Goal: Information Seeking & Learning: Learn about a topic

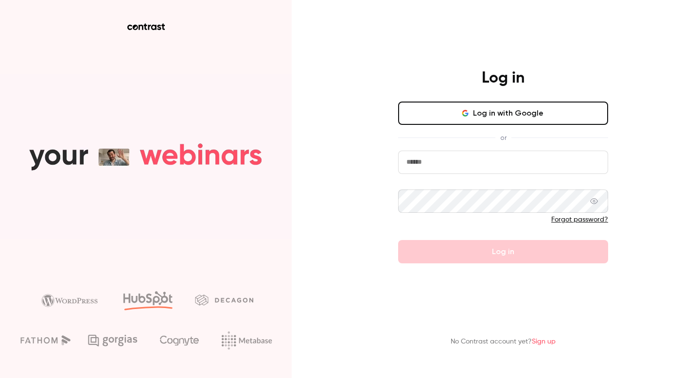
click at [445, 117] on button "Log in with Google" at bounding box center [503, 113] width 210 height 23
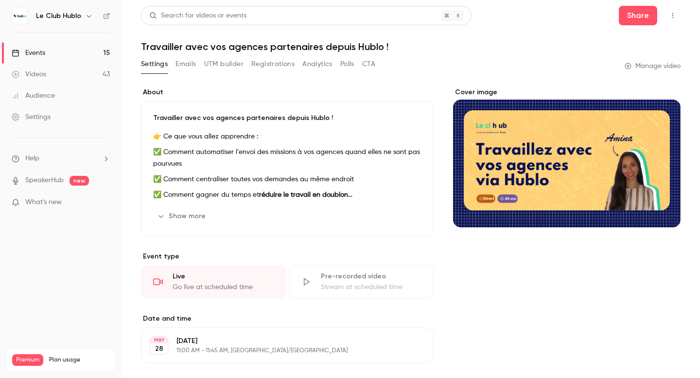
click at [201, 17] on div "Search for videos or events" at bounding box center [197, 16] width 97 height 10
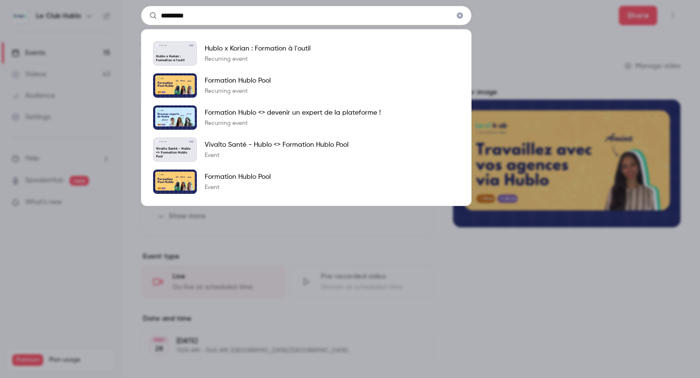
click at [206, 14] on input "*********" at bounding box center [306, 15] width 330 height 19
click at [219, 16] on input "*********" at bounding box center [306, 15] width 330 height 19
click at [204, 14] on input "*********" at bounding box center [306, 15] width 330 height 19
type input "*********"
click at [242, 114] on p "Formation Hublo <> devenir un expert de la plateforme !" at bounding box center [293, 113] width 176 height 10
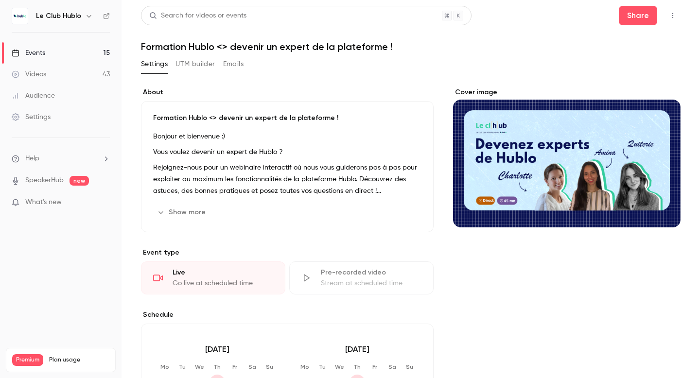
click at [526, 162] on div "Cover image" at bounding box center [566, 157] width 227 height 140
click at [0, 0] on input "Cover image" at bounding box center [0, 0] width 0 height 0
click at [196, 210] on button "Show more" at bounding box center [182, 213] width 58 height 16
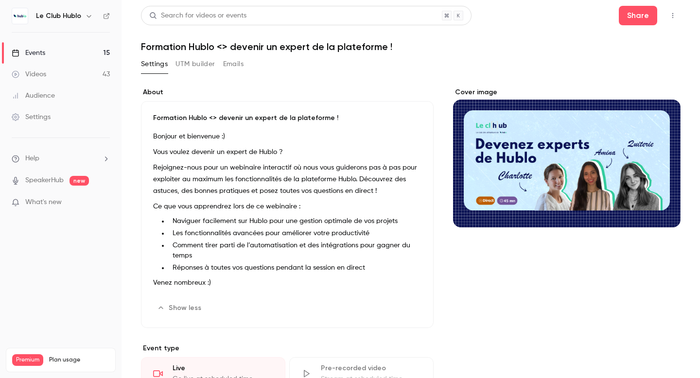
click at [669, 17] on icon "button" at bounding box center [673, 15] width 8 height 7
click at [665, 14] on div at bounding box center [350, 189] width 700 height 378
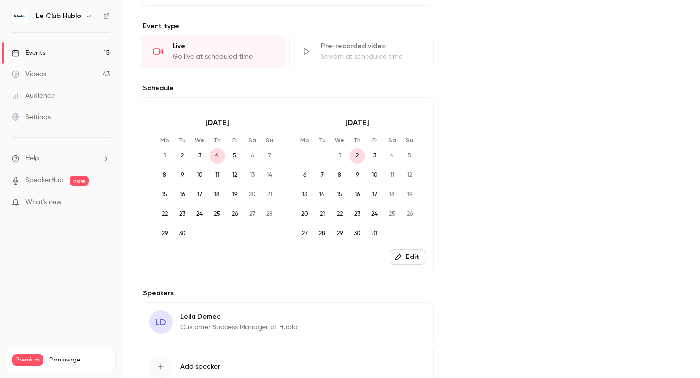
scroll to position [250, 0]
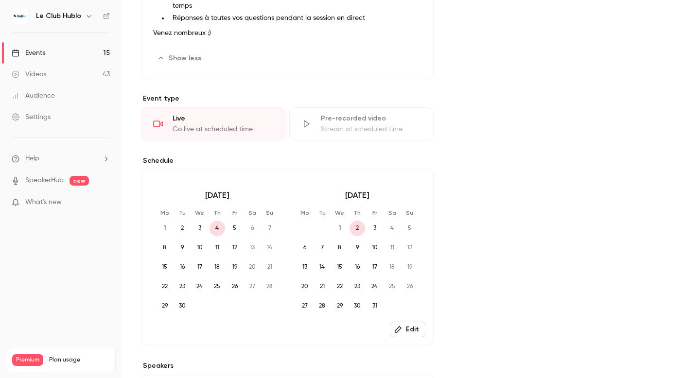
click at [217, 142] on div "About Formation Hublo <> devenir un expert de la plateforme ! Bonjour et bienve…" at bounding box center [287, 164] width 293 height 653
click at [217, 132] on div "Go live at scheduled time" at bounding box center [223, 129] width 101 height 10
click at [174, 124] on div "Go live at scheduled time" at bounding box center [223, 129] width 101 height 10
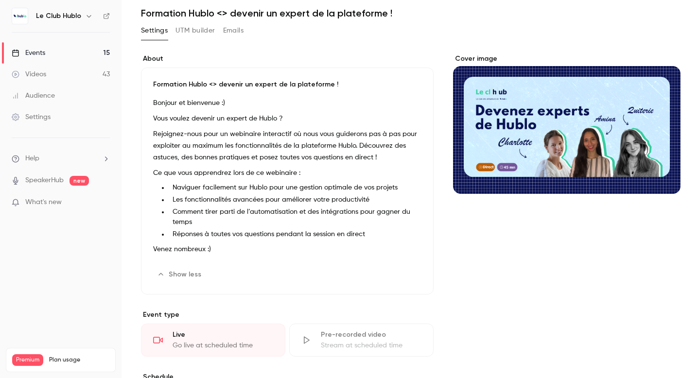
scroll to position [0, 0]
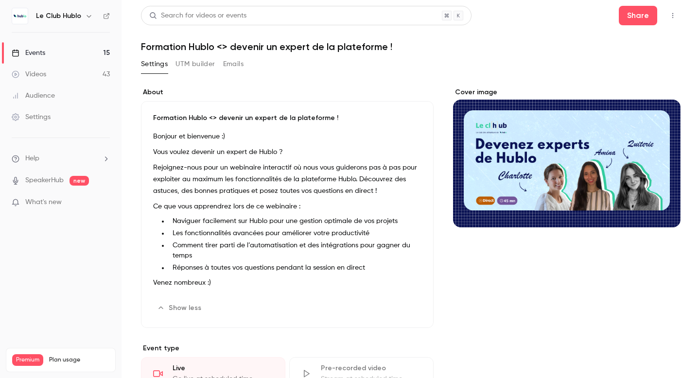
click at [210, 18] on div "Search for videos or events" at bounding box center [197, 16] width 97 height 10
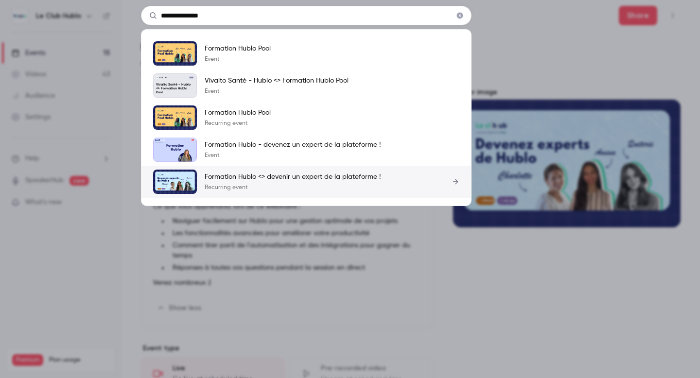
type input "**********"
click at [234, 182] on div "Formation Hublo <> devenir un expert de la plateforme ! Recurring event" at bounding box center [293, 181] width 176 height 19
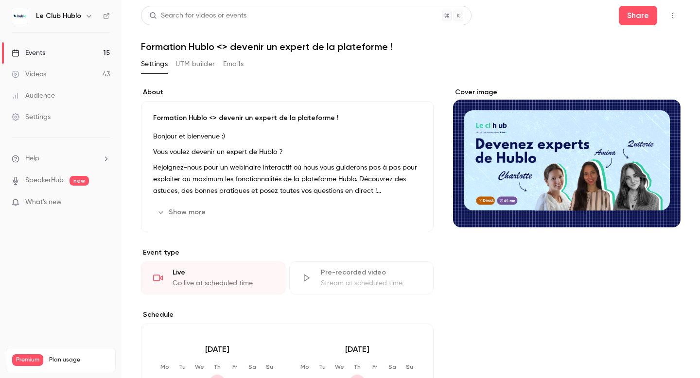
click at [669, 17] on icon "button" at bounding box center [673, 15] width 8 height 7
click at [667, 16] on div at bounding box center [350, 189] width 700 height 378
click at [199, 63] on button "UTM builder" at bounding box center [194, 64] width 39 height 16
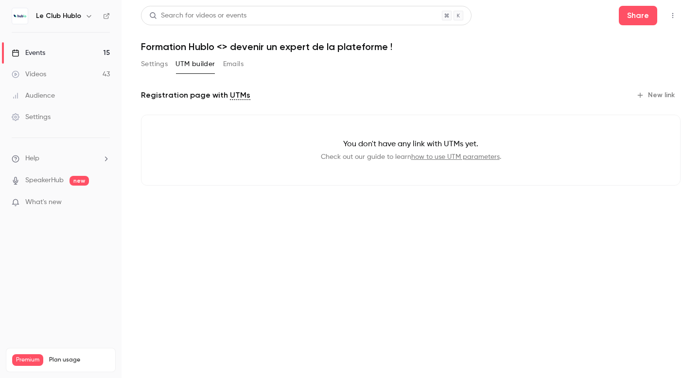
click at [233, 63] on button "Emails" at bounding box center [233, 64] width 20 height 16
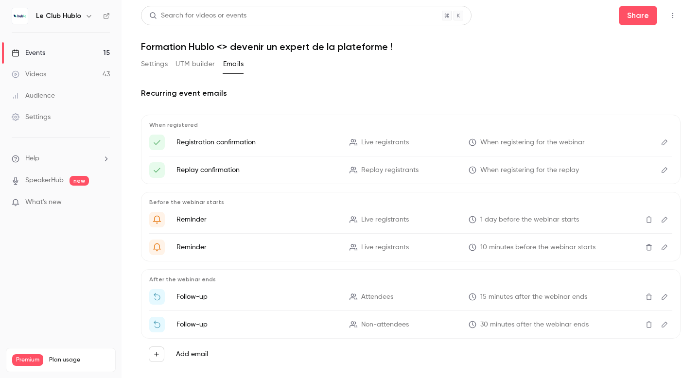
click at [158, 65] on button "Settings" at bounding box center [154, 64] width 27 height 16
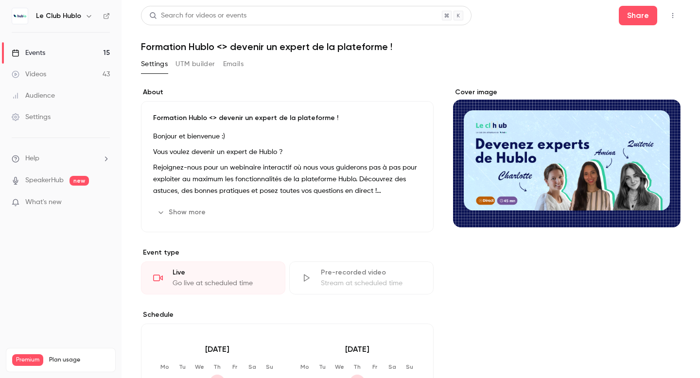
click at [87, 75] on link "Videos 43" at bounding box center [60, 74] width 121 height 21
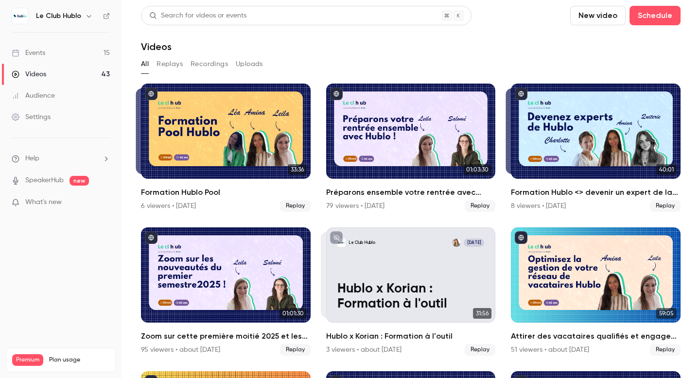
click at [202, 60] on button "Recordings" at bounding box center [208, 64] width 37 height 16
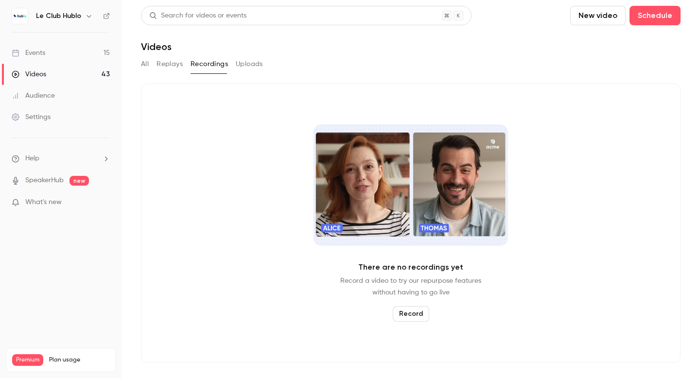
click at [256, 61] on button "Uploads" at bounding box center [249, 64] width 27 height 16
click at [166, 62] on button "Replays" at bounding box center [169, 64] width 26 height 16
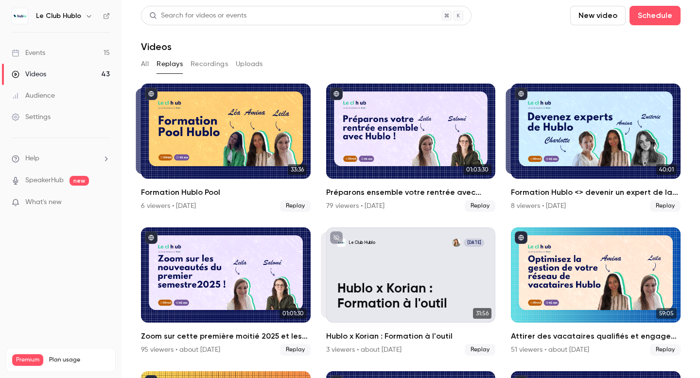
click at [43, 59] on link "Events 15" at bounding box center [60, 52] width 121 height 21
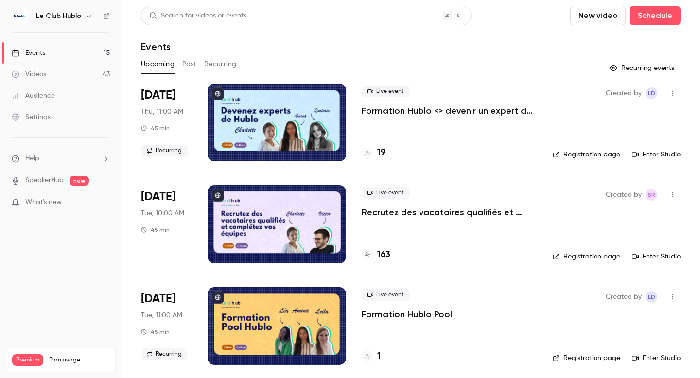
click at [183, 64] on button "Past" at bounding box center [189, 64] width 14 height 16
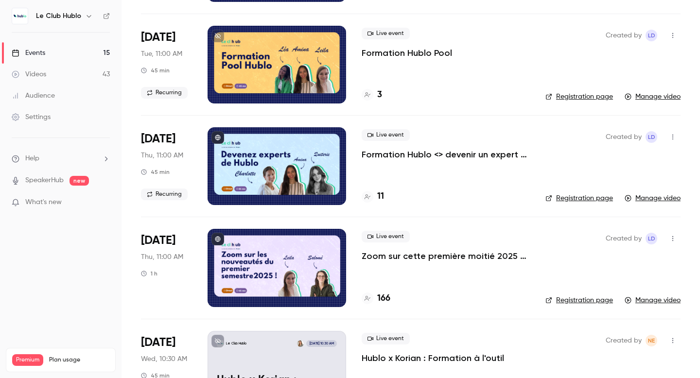
scroll to position [264, 0]
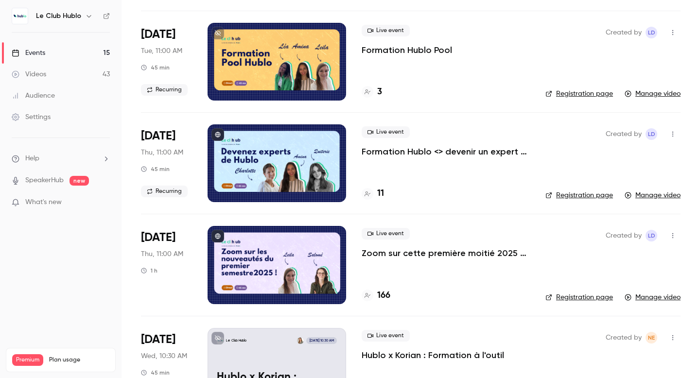
click at [282, 172] on div at bounding box center [276, 163] width 138 height 78
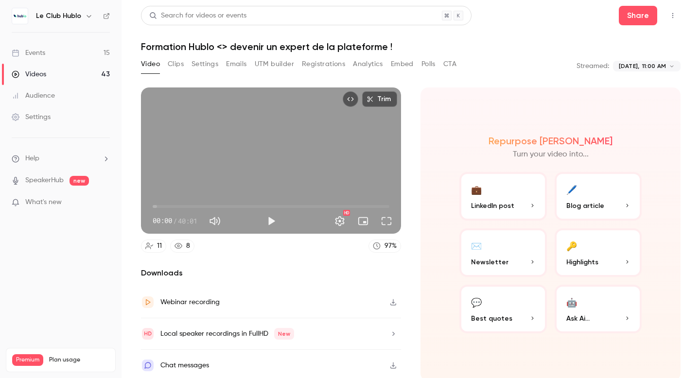
click at [669, 18] on icon "Top Bar Actions" at bounding box center [673, 15] width 8 height 7
click at [663, 18] on div at bounding box center [350, 189] width 700 height 378
